Goal: Navigation & Orientation: Understand site structure

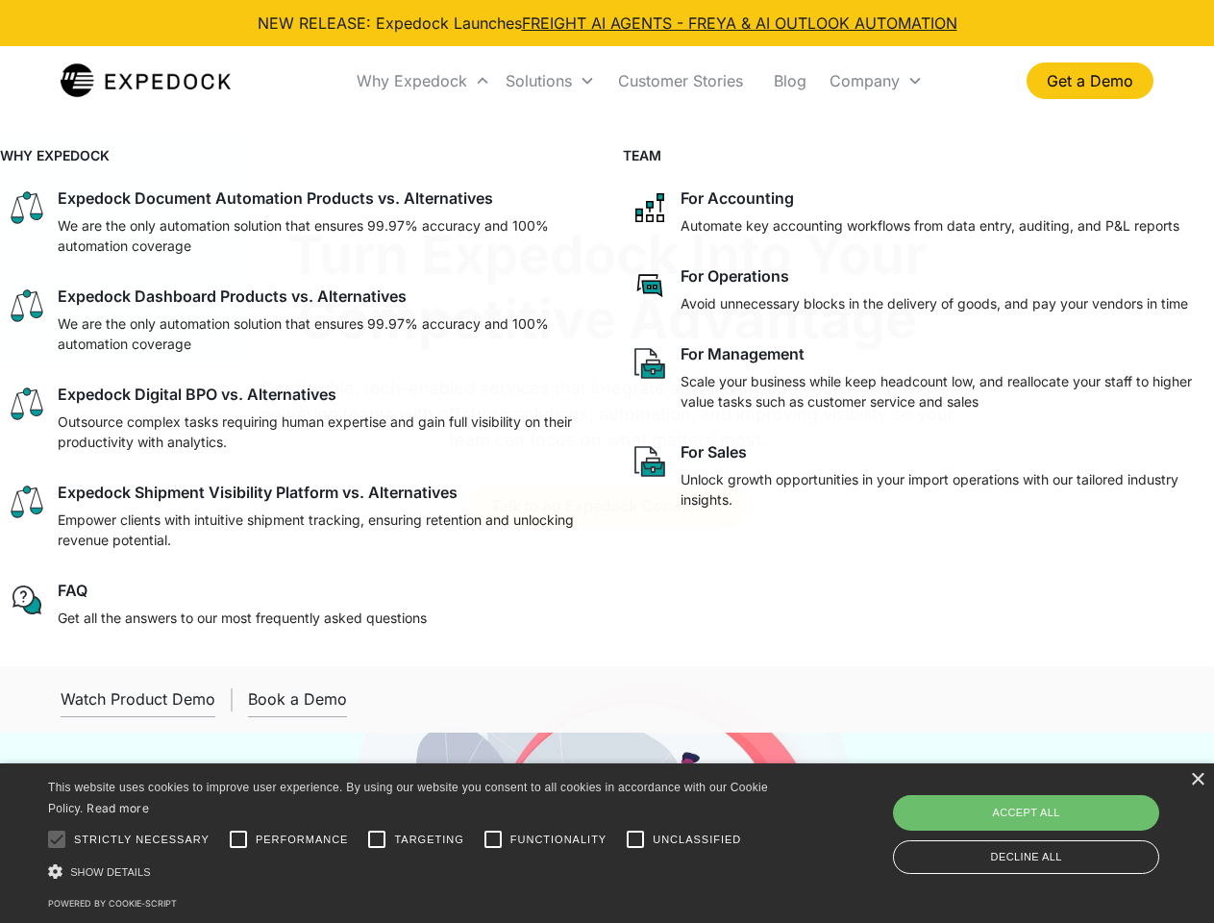
click at [424, 81] on div "Why Expedock" at bounding box center [412, 80] width 111 height 19
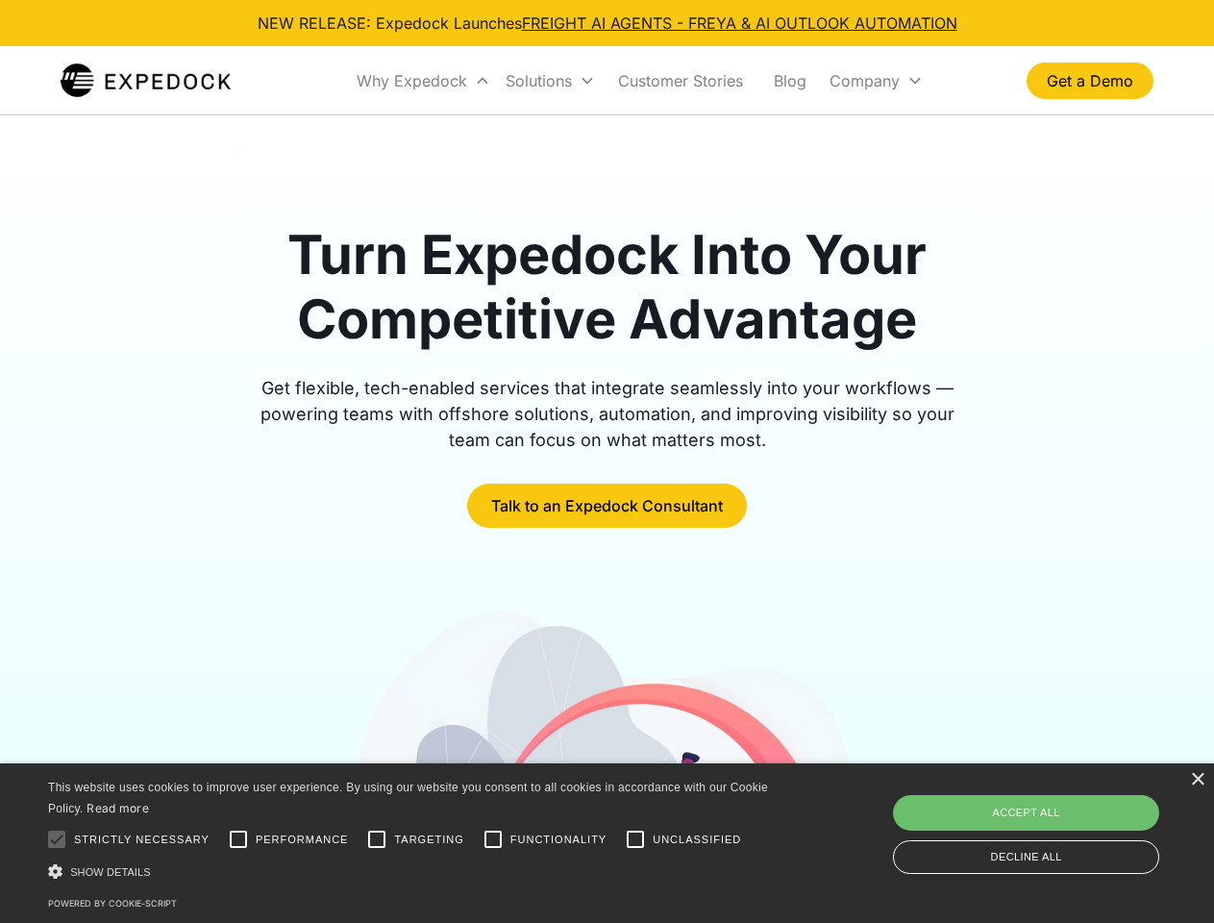
click at [550, 81] on div "Solutions" at bounding box center [538, 80] width 66 height 19
click at [875, 81] on div "Company" at bounding box center [864, 80] width 70 height 19
click at [57, 839] on div at bounding box center [56, 839] width 38 height 38
click at [238, 839] on input "Performance" at bounding box center [238, 839] width 38 height 38
checkbox input "true"
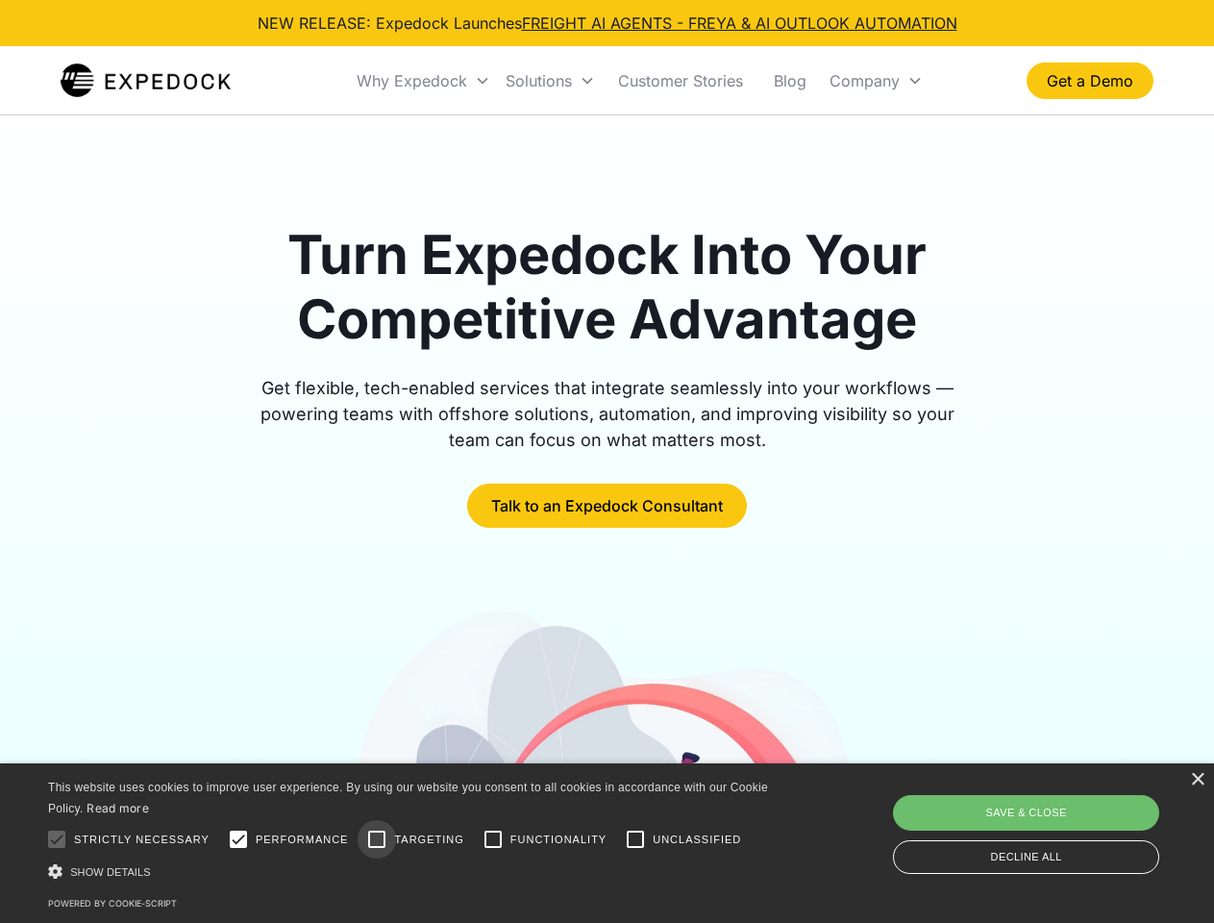
click at [377, 839] on input "Targeting" at bounding box center [376, 839] width 38 height 38
checkbox input "true"
click at [493, 839] on input "Functionality" at bounding box center [493, 839] width 38 height 38
checkbox input "true"
click at [635, 839] on input "Unclassified" at bounding box center [635, 839] width 38 height 38
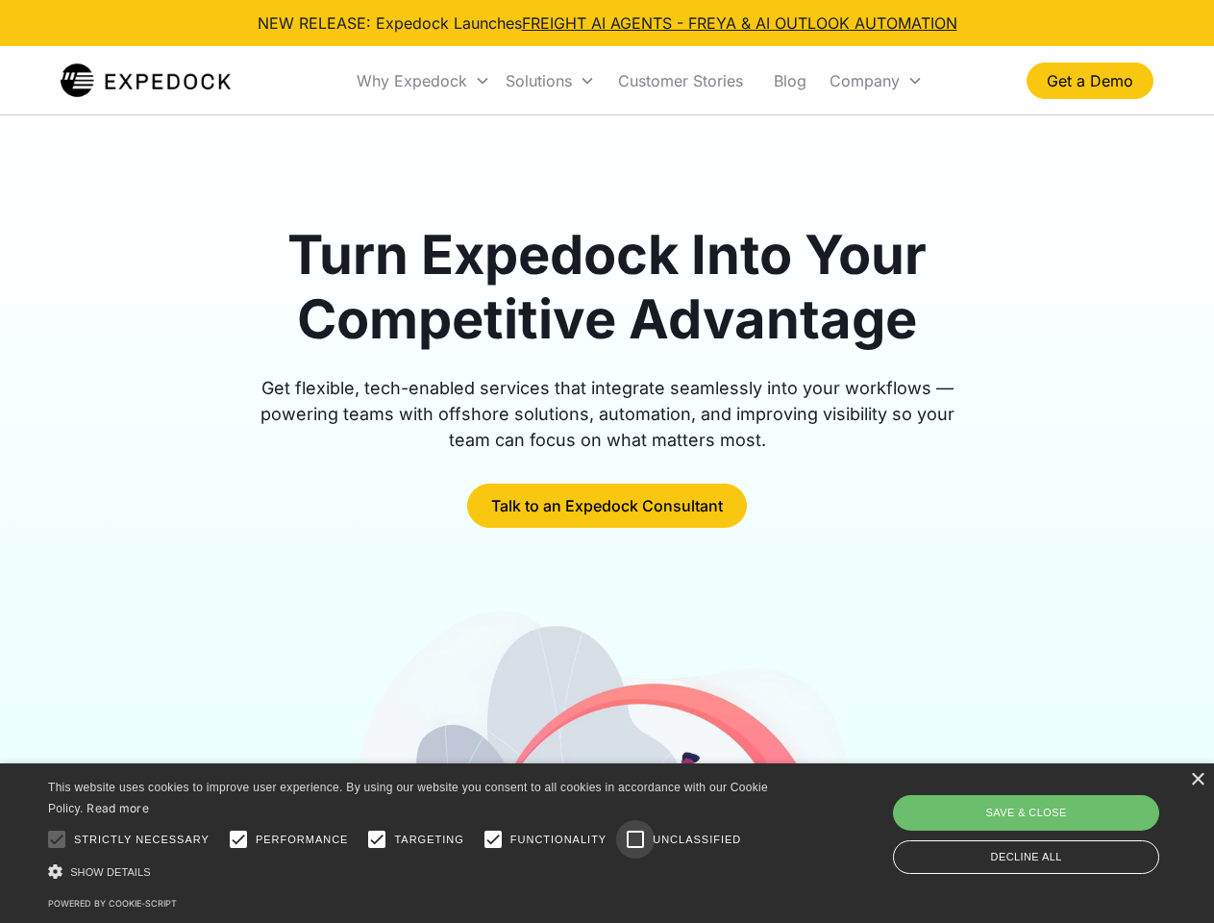
checkbox input "true"
click at [411, 871] on div "Show details Hide details" at bounding box center [411, 871] width 727 height 20
